Goal: Task Accomplishment & Management: Manage account settings

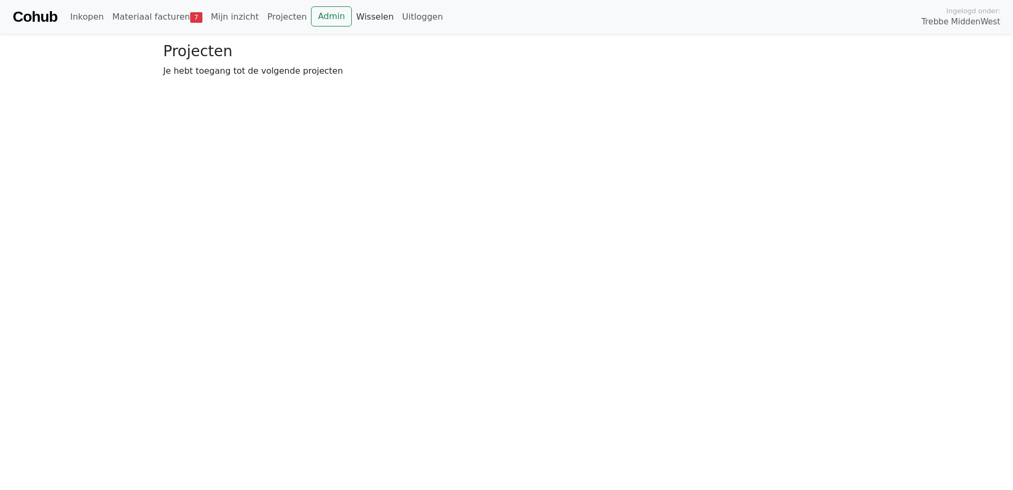
click at [352, 12] on link "Wisselen" at bounding box center [375, 16] width 46 height 21
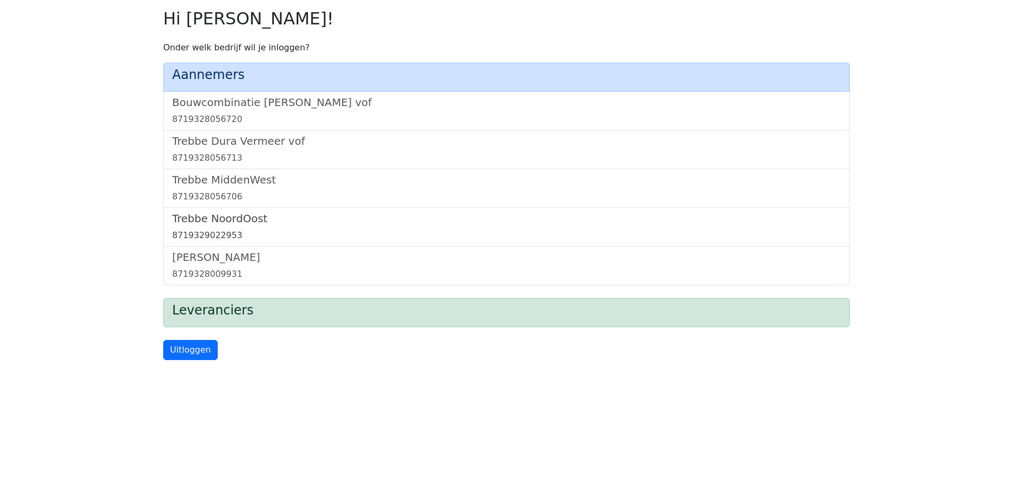
click at [225, 221] on h5 "Trebbe NoordOost" at bounding box center [506, 218] width 669 height 13
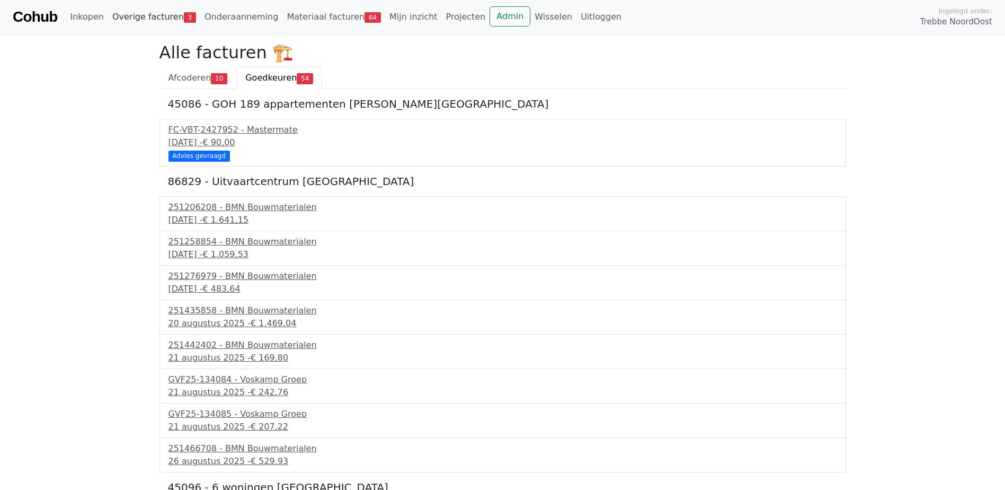
click at [139, 17] on link "Overige facturen 3" at bounding box center [154, 16] width 92 height 21
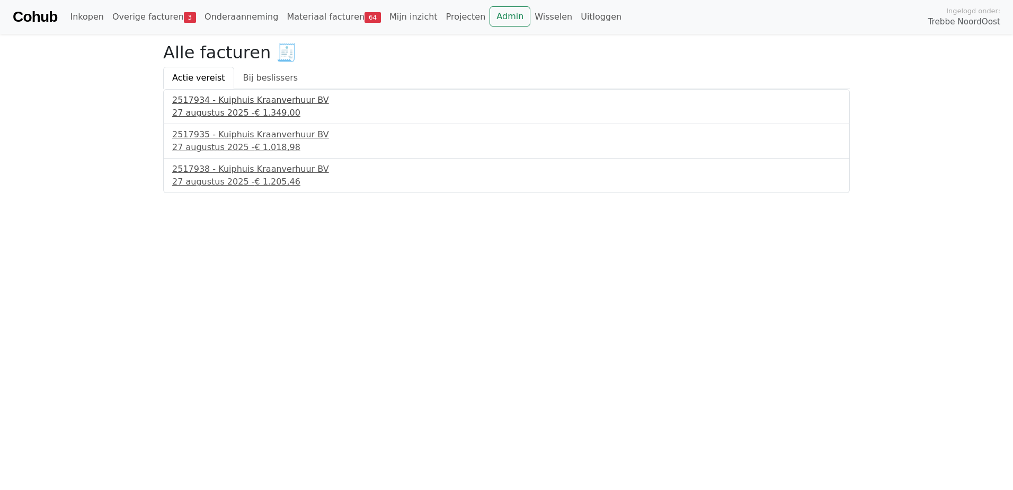
click at [259, 105] on div "2517934 - Kuiphuis Kraanverhuur BV" at bounding box center [506, 100] width 669 height 13
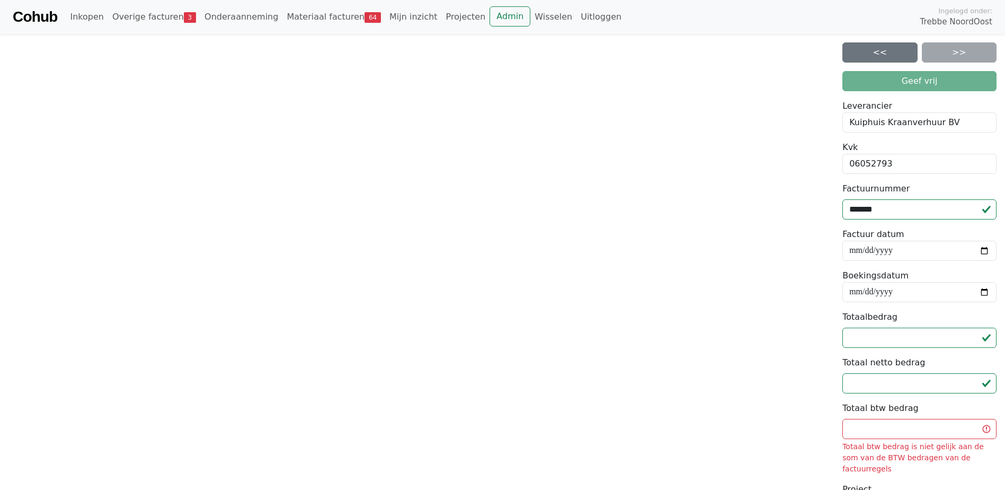
scroll to position [226, 0]
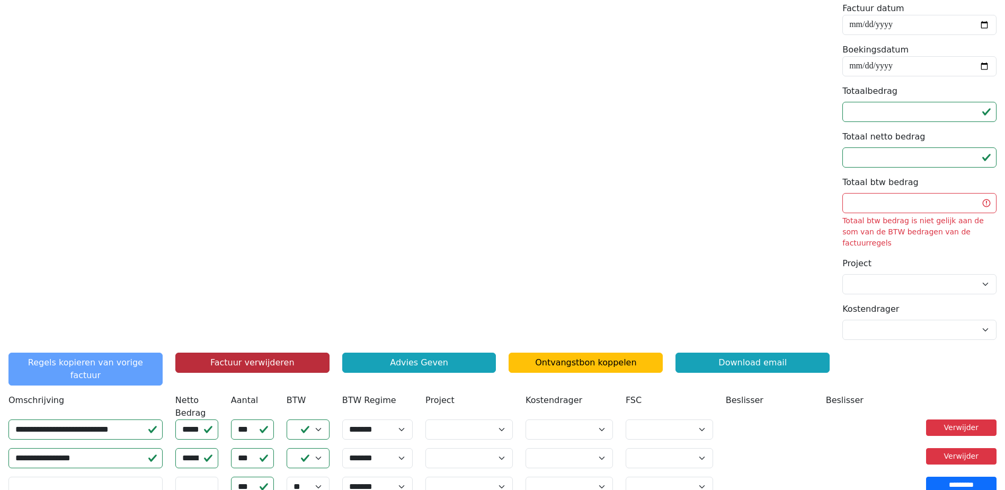
click at [271, 352] on button "Factuur verwijderen" at bounding box center [252, 362] width 154 height 20
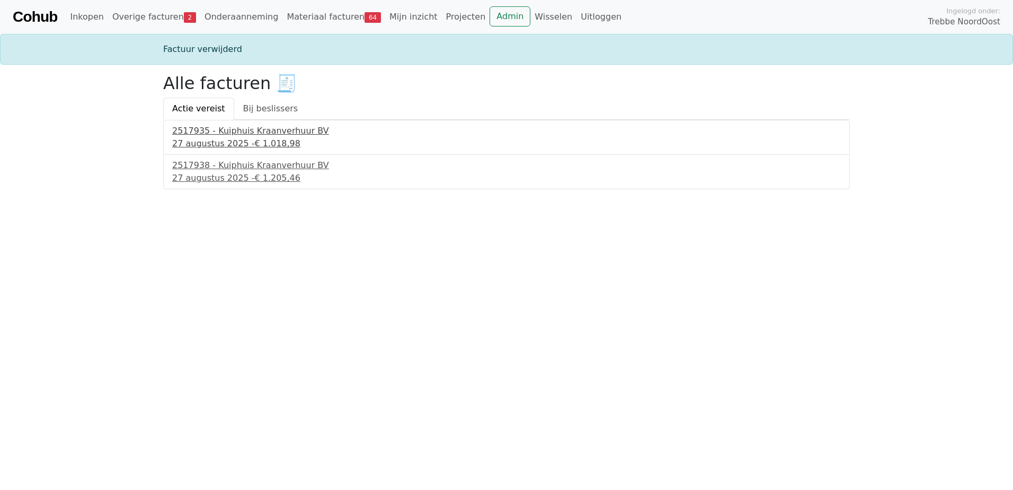
click at [224, 147] on div "27 augustus 2025 - € 1.018,98" at bounding box center [506, 143] width 669 height 13
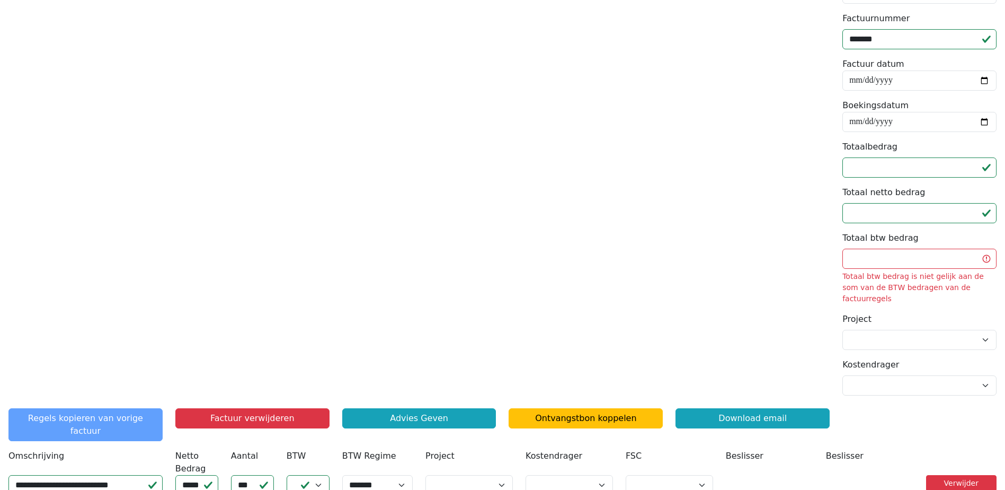
scroll to position [254, 0]
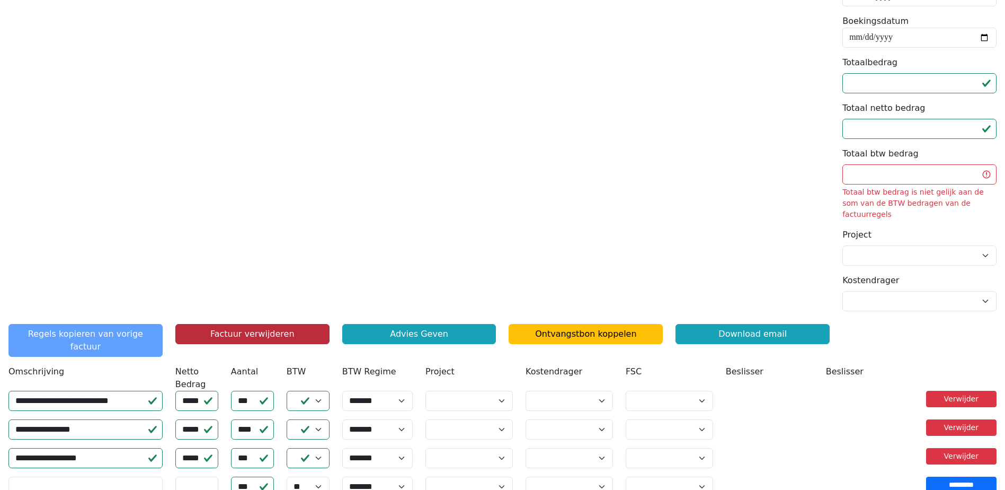
click at [272, 324] on button "Factuur verwijderen" at bounding box center [252, 334] width 154 height 20
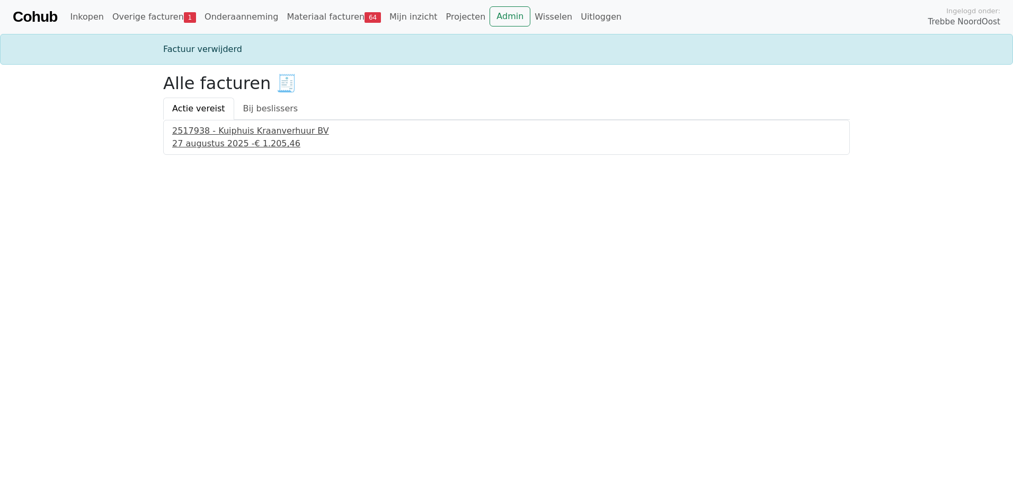
click at [224, 146] on div "27 augustus 2025 - € 1.205,46" at bounding box center [506, 143] width 669 height 13
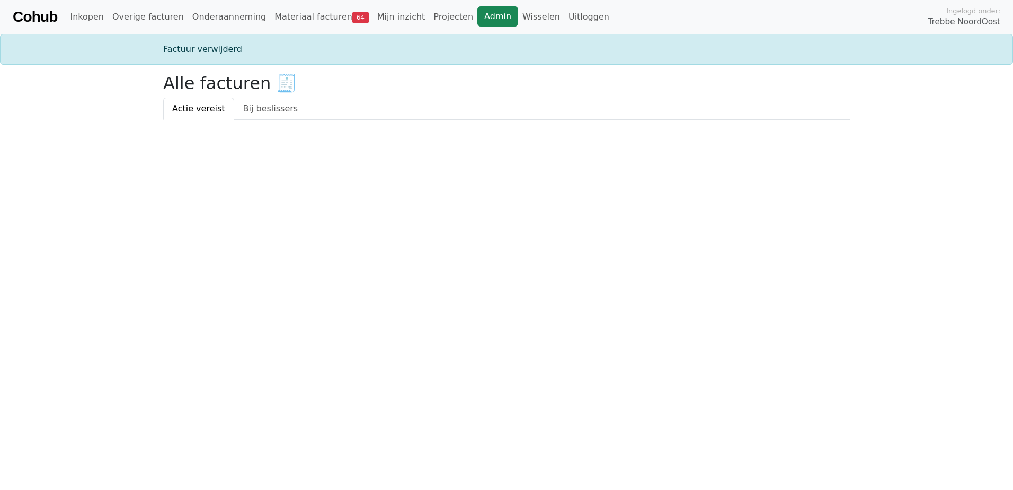
click at [477, 12] on link "Admin" at bounding box center [497, 16] width 41 height 20
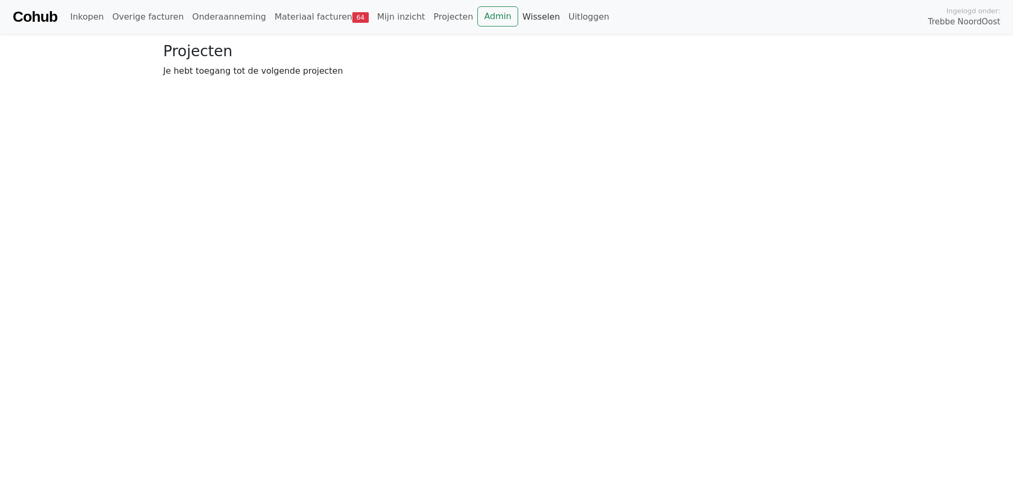
click at [518, 14] on link "Wisselen" at bounding box center [541, 16] width 46 height 21
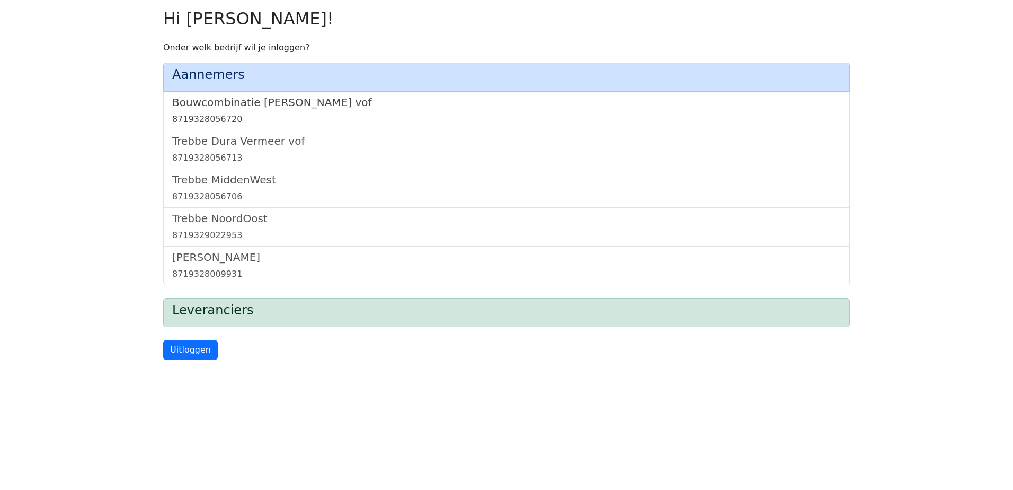
click at [277, 105] on h5 "Bouwcombinatie [PERSON_NAME] vof" at bounding box center [506, 102] width 669 height 13
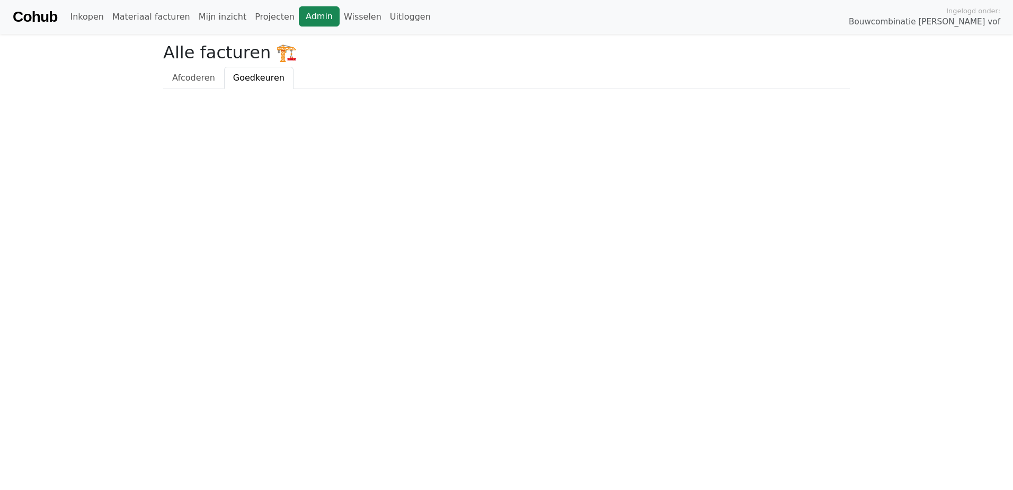
click at [299, 13] on link "Admin" at bounding box center [319, 16] width 41 height 20
click at [340, 16] on link "Wisselen" at bounding box center [363, 16] width 46 height 21
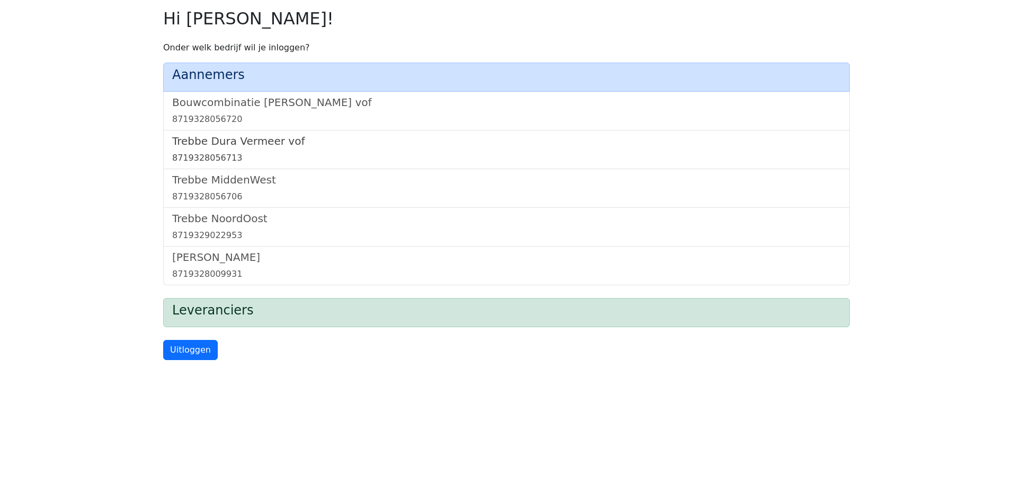
click at [255, 135] on h5 "Trebbe Dura Vermeer vof" at bounding box center [506, 141] width 669 height 13
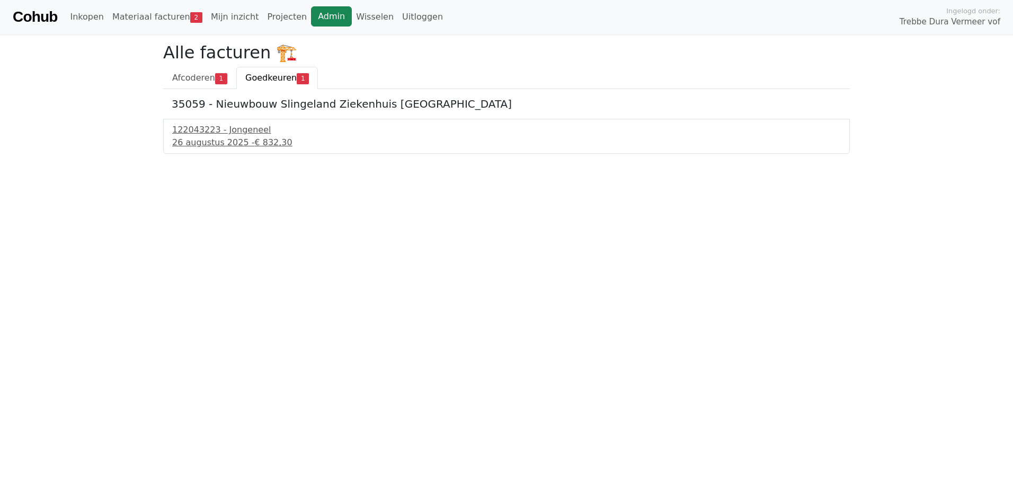
click at [311, 24] on link "Admin" at bounding box center [331, 16] width 41 height 20
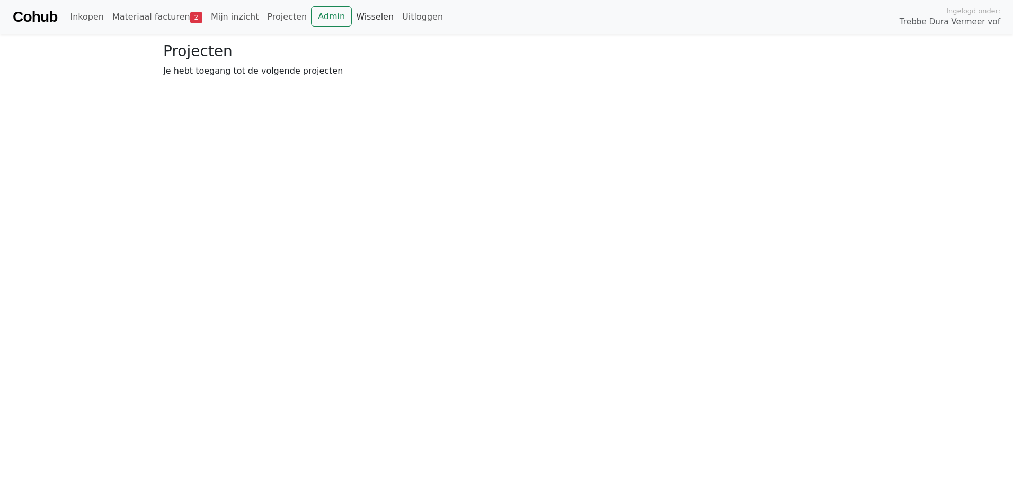
click at [352, 14] on link "Wisselen" at bounding box center [375, 16] width 46 height 21
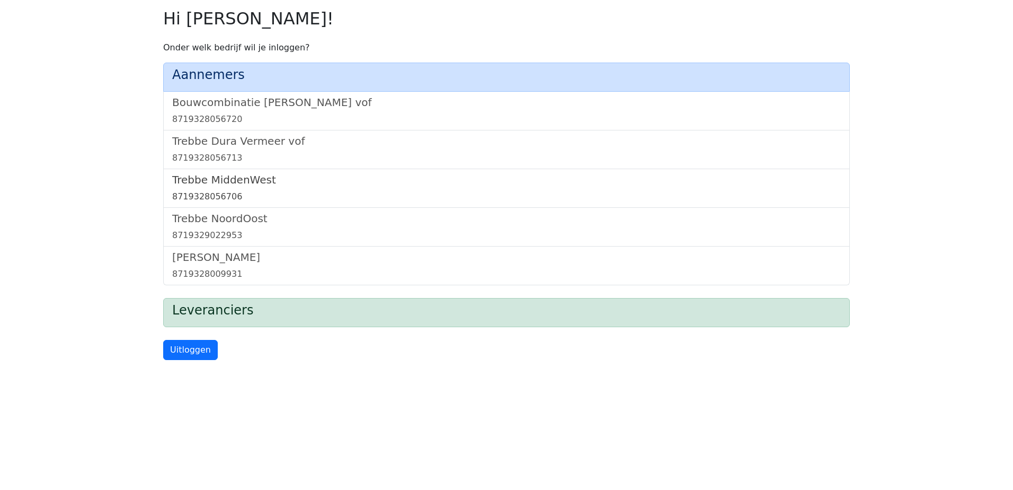
click at [216, 184] on h5 "Trebbe MiddenWest" at bounding box center [506, 179] width 669 height 13
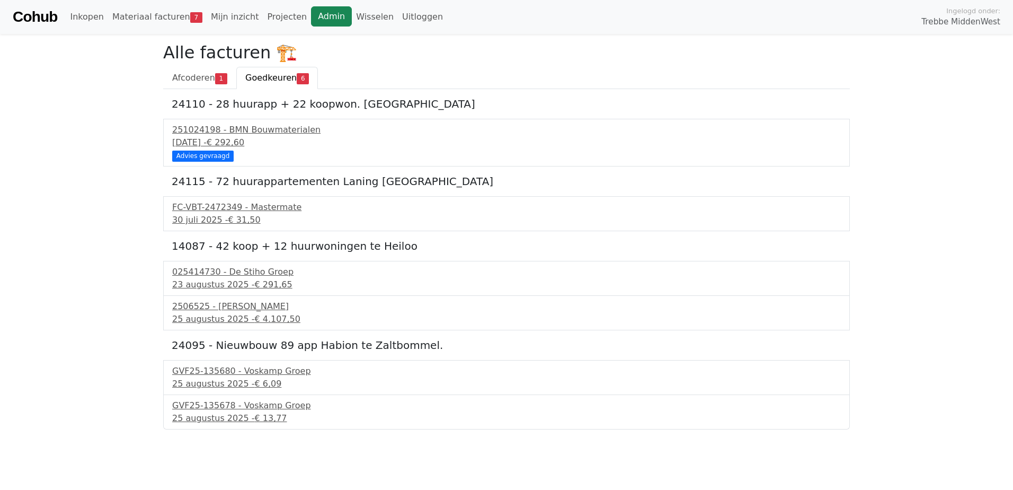
click at [311, 19] on link "Admin" at bounding box center [331, 16] width 41 height 20
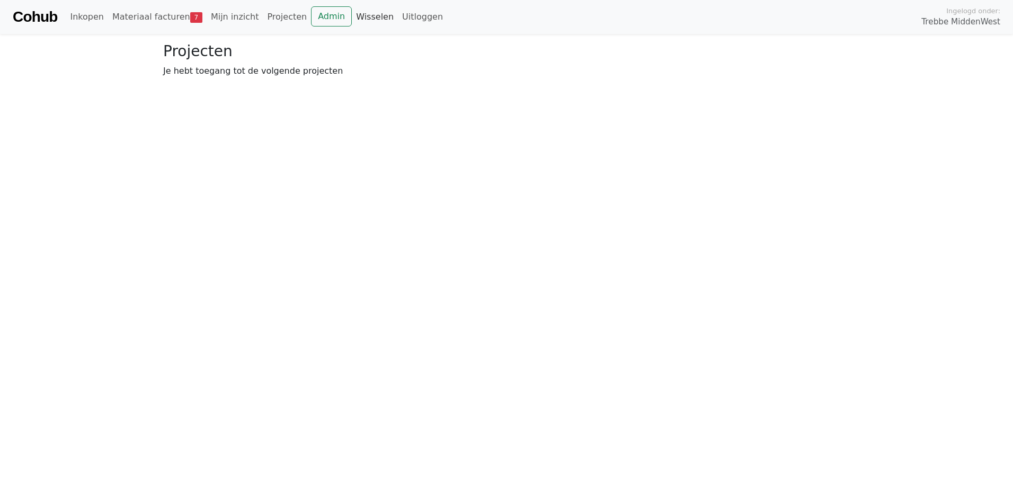
click at [353, 16] on link "Wisselen" at bounding box center [375, 16] width 46 height 21
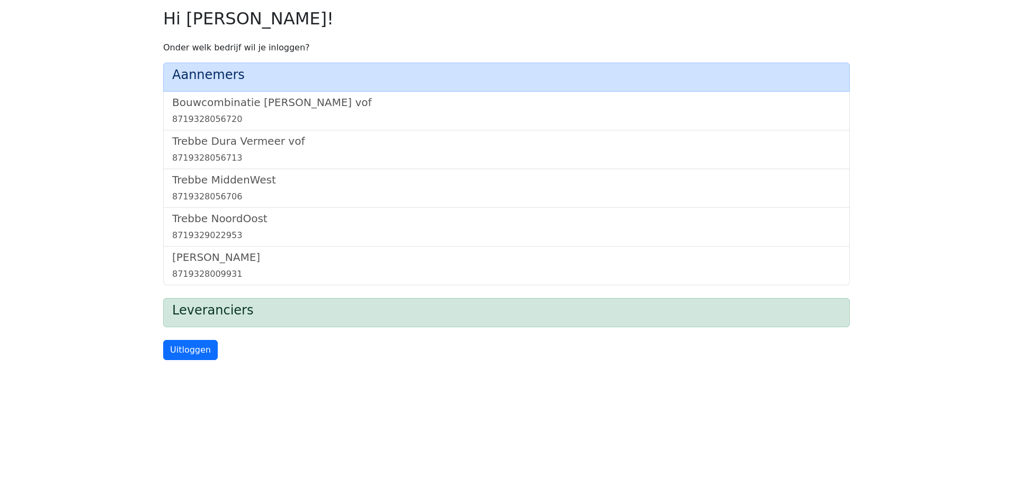
click at [219, 207] on div "Trebbe MiddenWest 8719328056706" at bounding box center [506, 188] width 687 height 39
click at [214, 218] on h5 "Trebbe NoordOost" at bounding box center [506, 218] width 669 height 13
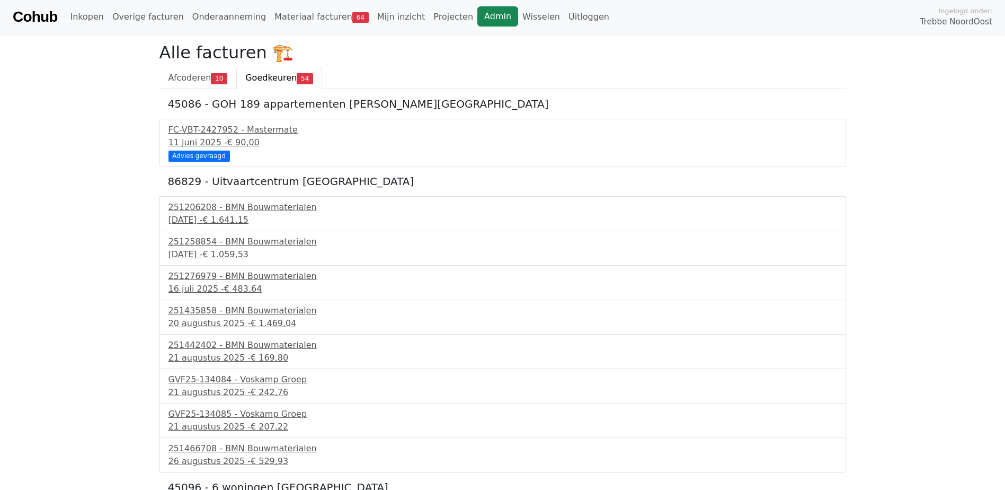
click at [477, 15] on link "Admin" at bounding box center [497, 16] width 41 height 20
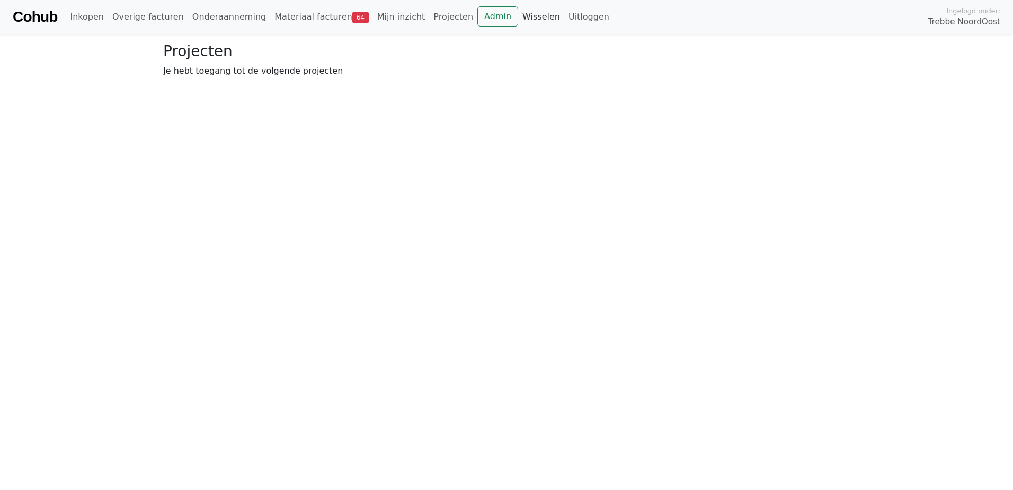
click at [518, 21] on link "Wisselen" at bounding box center [541, 16] width 46 height 21
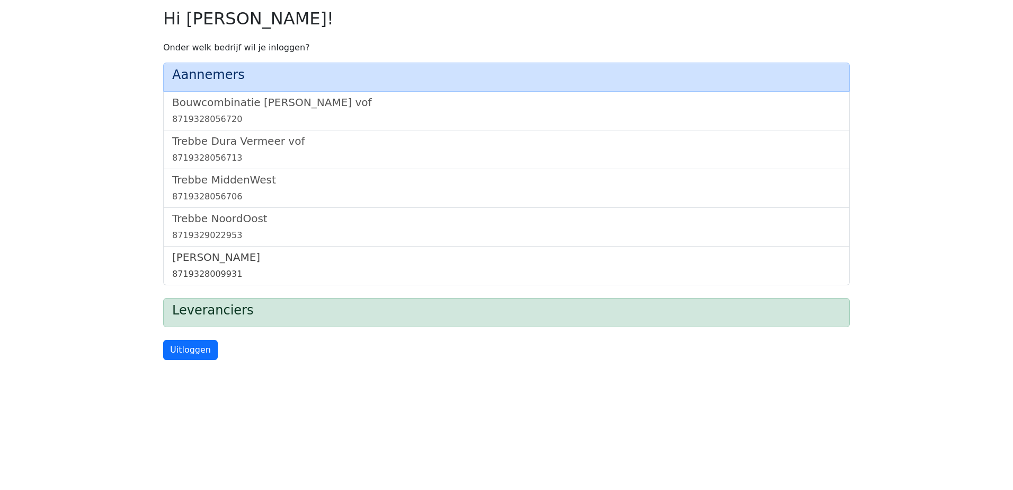
click at [217, 255] on h5 "[PERSON_NAME]" at bounding box center [506, 257] width 669 height 13
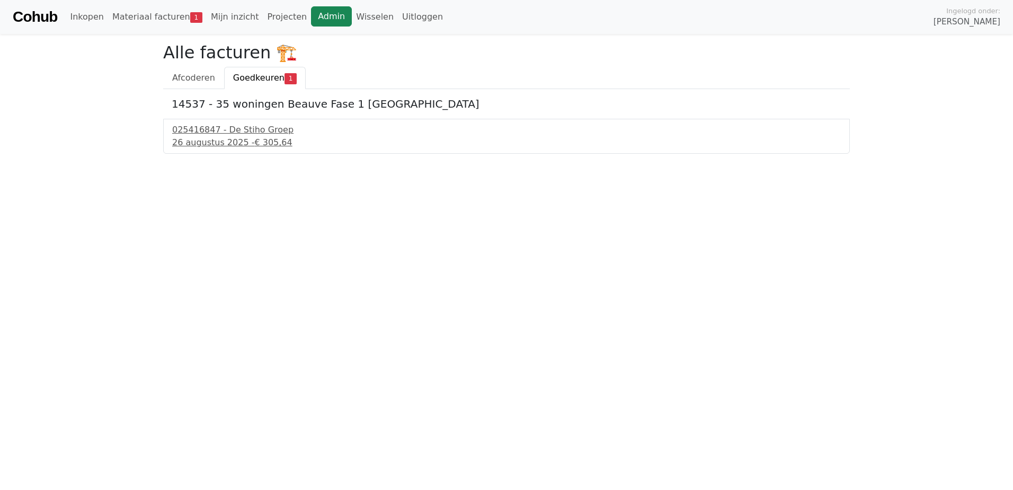
click at [311, 22] on link "Admin" at bounding box center [331, 16] width 41 height 20
